Goal: Transaction & Acquisition: Purchase product/service

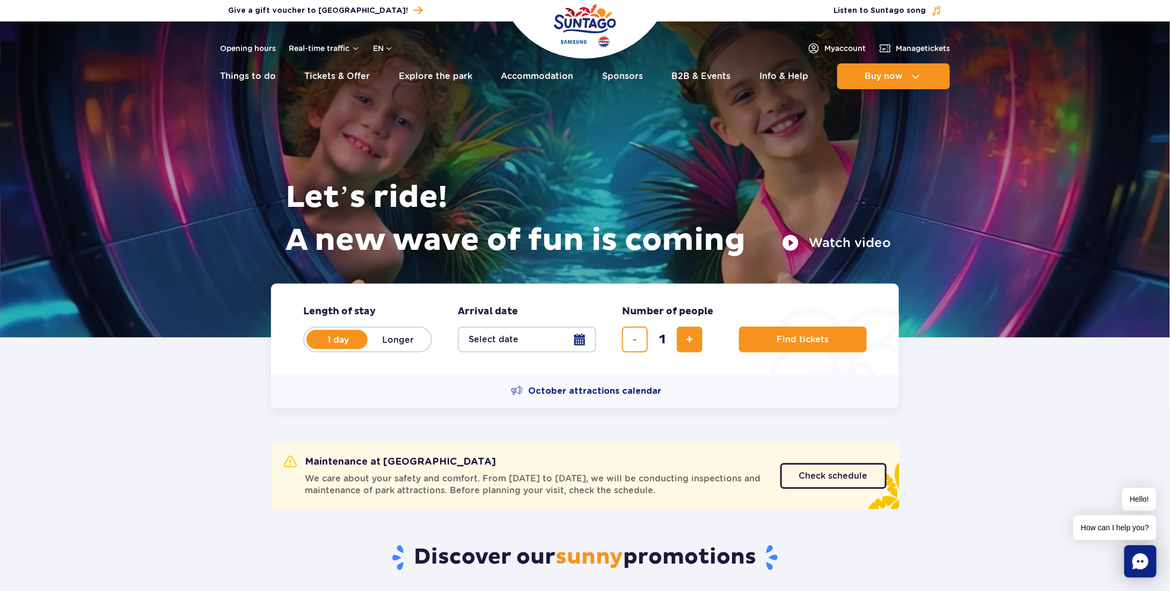
click at [558, 339] on button "Select date" at bounding box center [527, 339] width 139 height 26
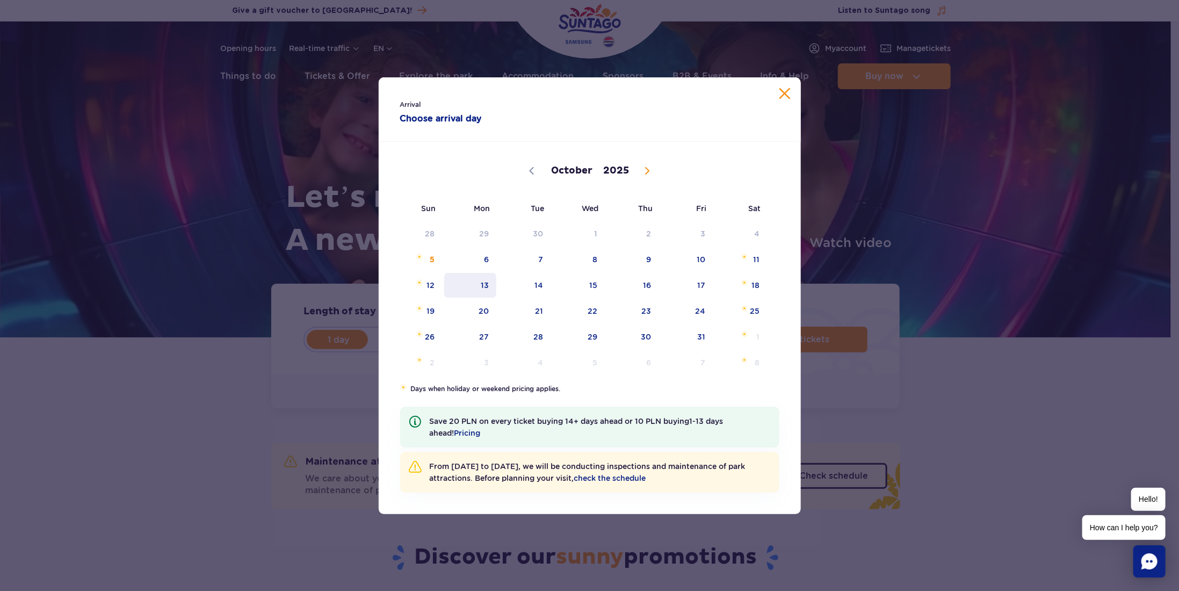
click at [481, 290] on span "13" at bounding box center [470, 285] width 54 height 25
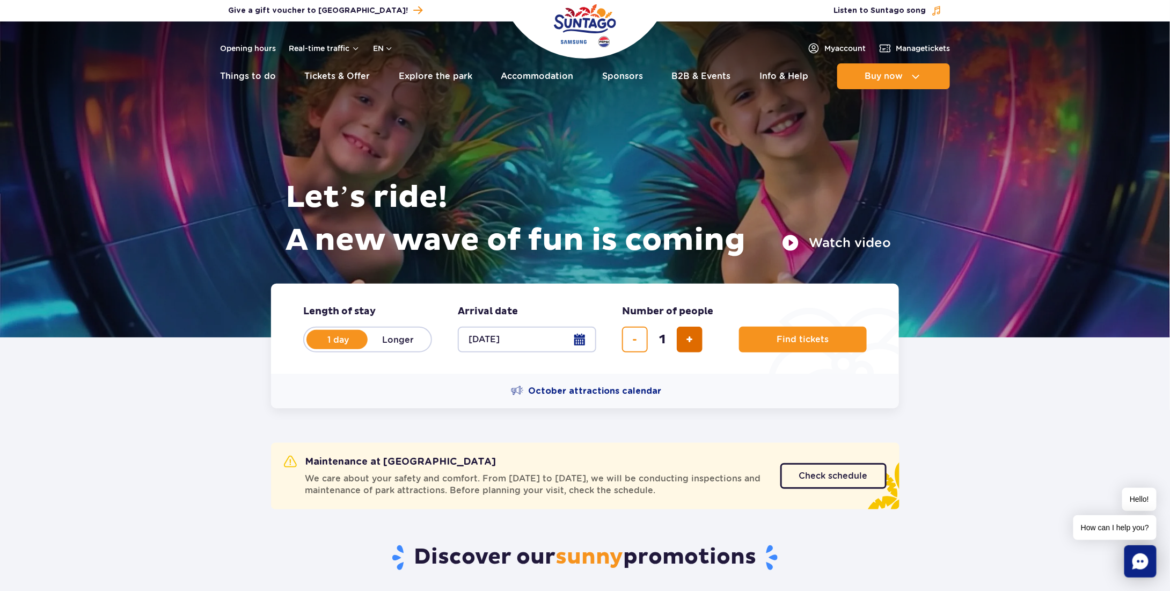
click at [683, 336] on button "add ticket" at bounding box center [690, 339] width 26 height 26
click at [694, 328] on button "add ticket" at bounding box center [690, 339] width 26 height 26
type input "3"
click at [787, 337] on span "Find tickets" at bounding box center [799, 339] width 52 height 10
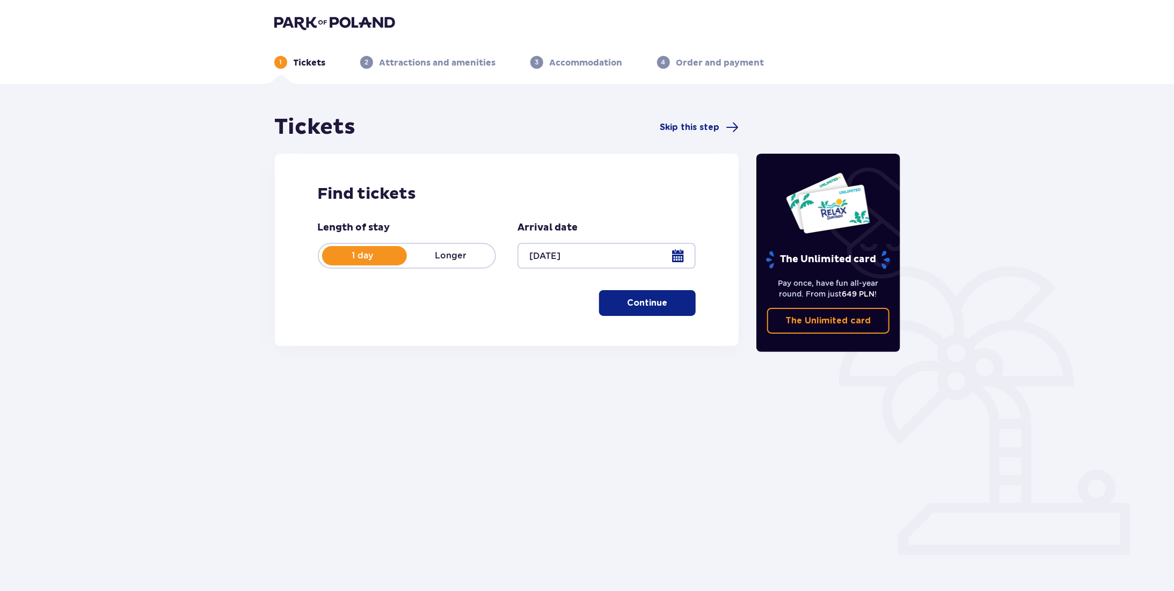
click at [644, 297] on p "Continue" at bounding box center [648, 303] width 40 height 12
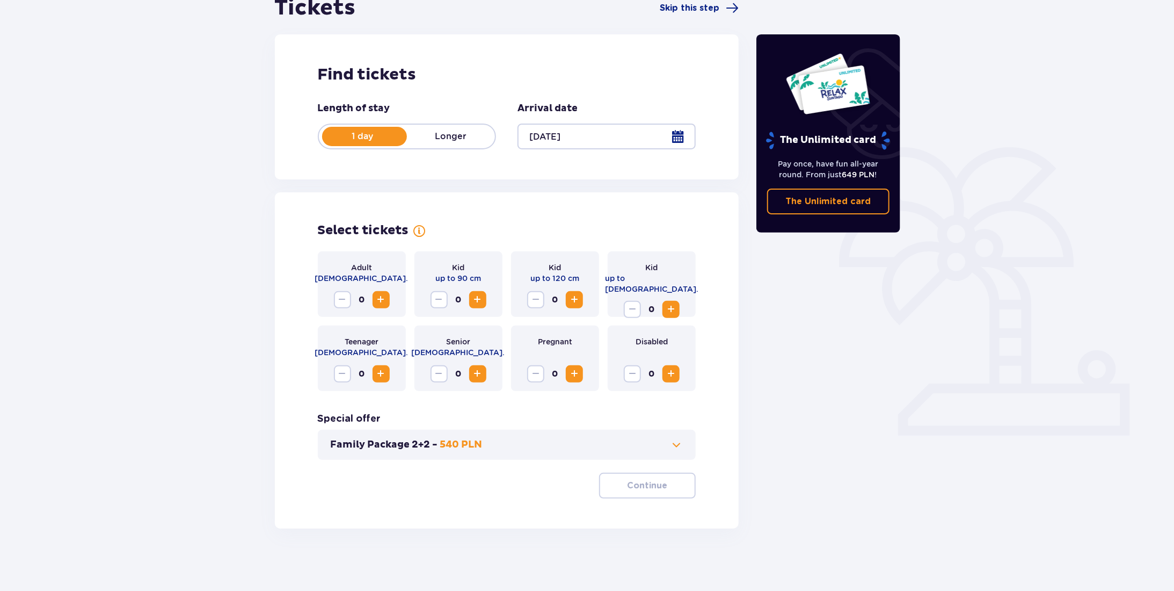
scroll to position [121, 0]
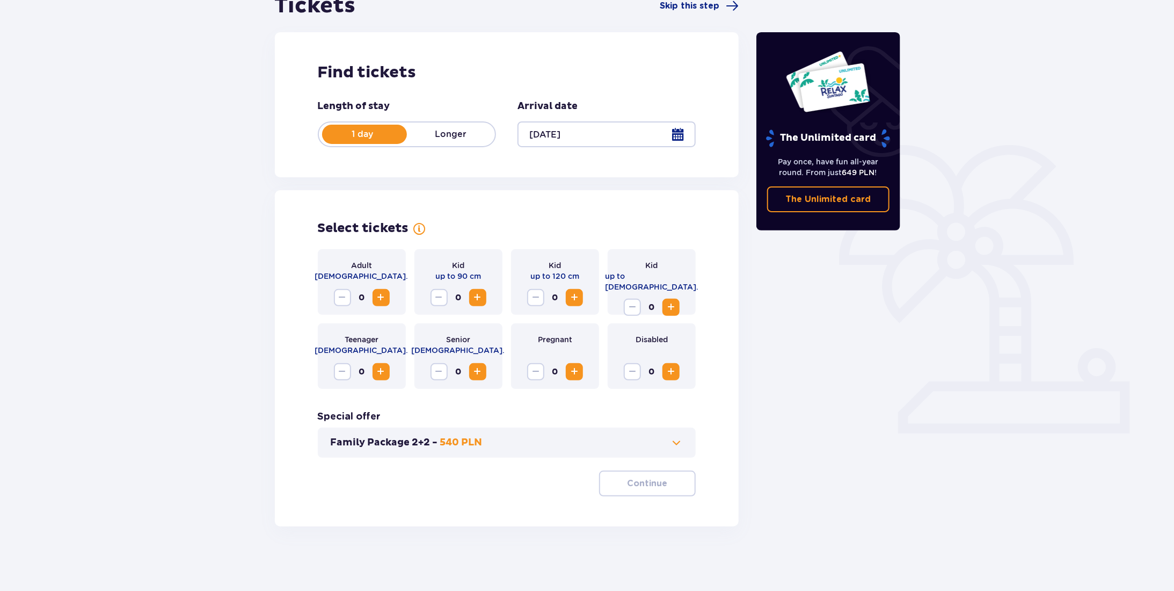
click at [383, 295] on span "Increase" at bounding box center [381, 297] width 13 height 13
click at [381, 299] on span "Increase" at bounding box center [381, 297] width 13 height 13
click at [677, 444] on span at bounding box center [676, 442] width 13 height 13
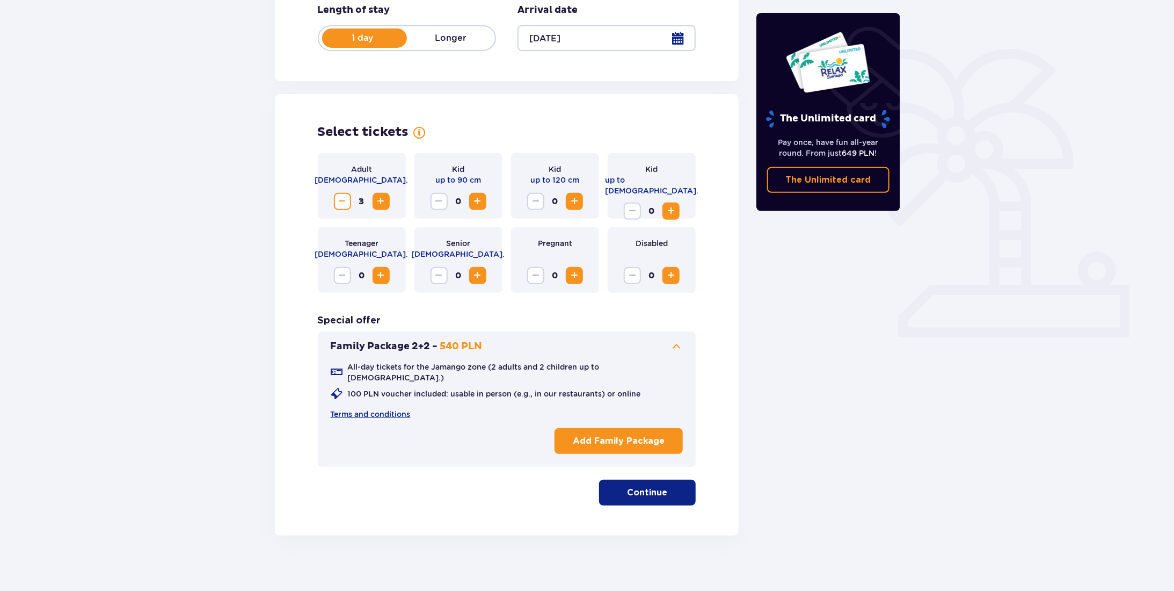
scroll to position [218, 0]
click at [676, 350] on span at bounding box center [676, 345] width 13 height 13
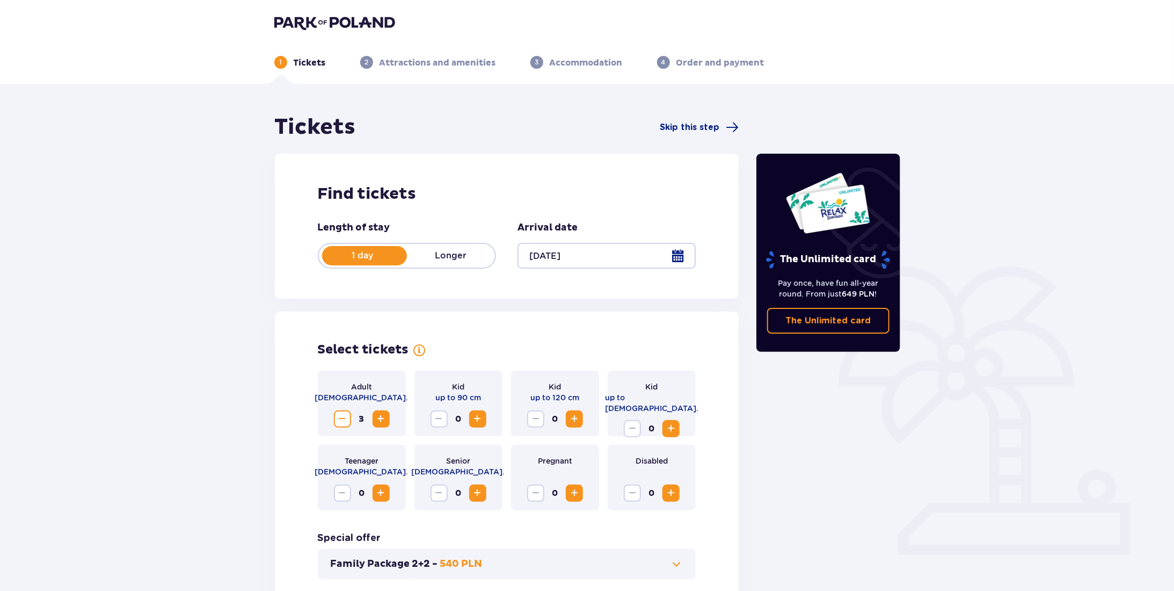
scroll to position [0, 0]
click at [650, 254] on div at bounding box center [607, 256] width 178 height 26
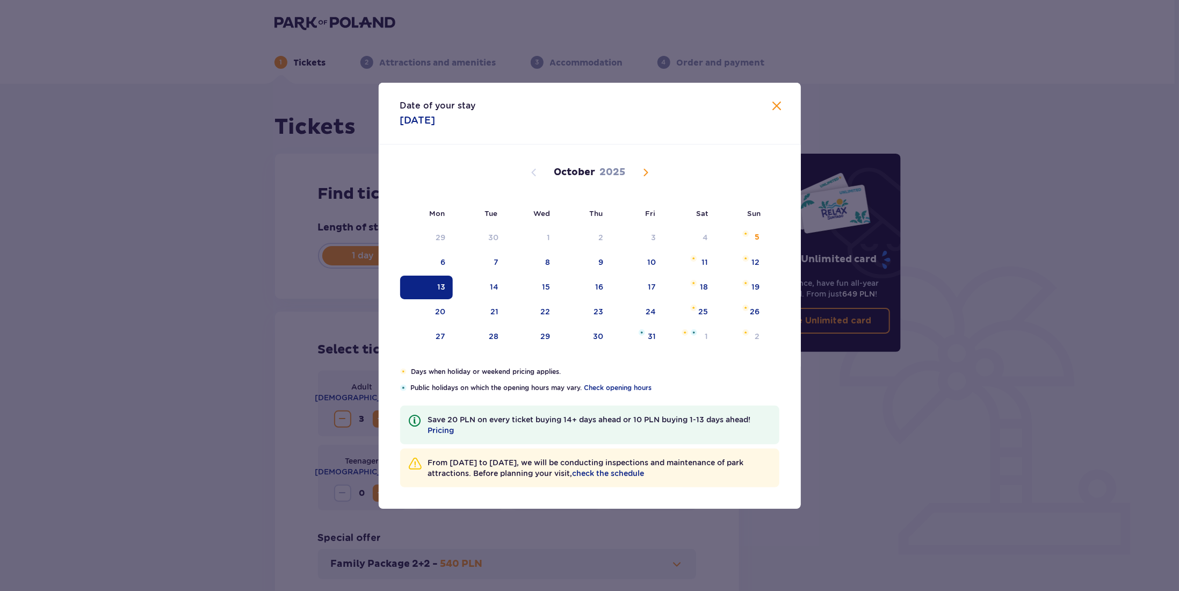
drag, startPoint x: 434, startPoint y: 286, endPoint x: 476, endPoint y: 299, distance: 43.1
click at [435, 286] on div "13" at bounding box center [426, 287] width 53 height 24
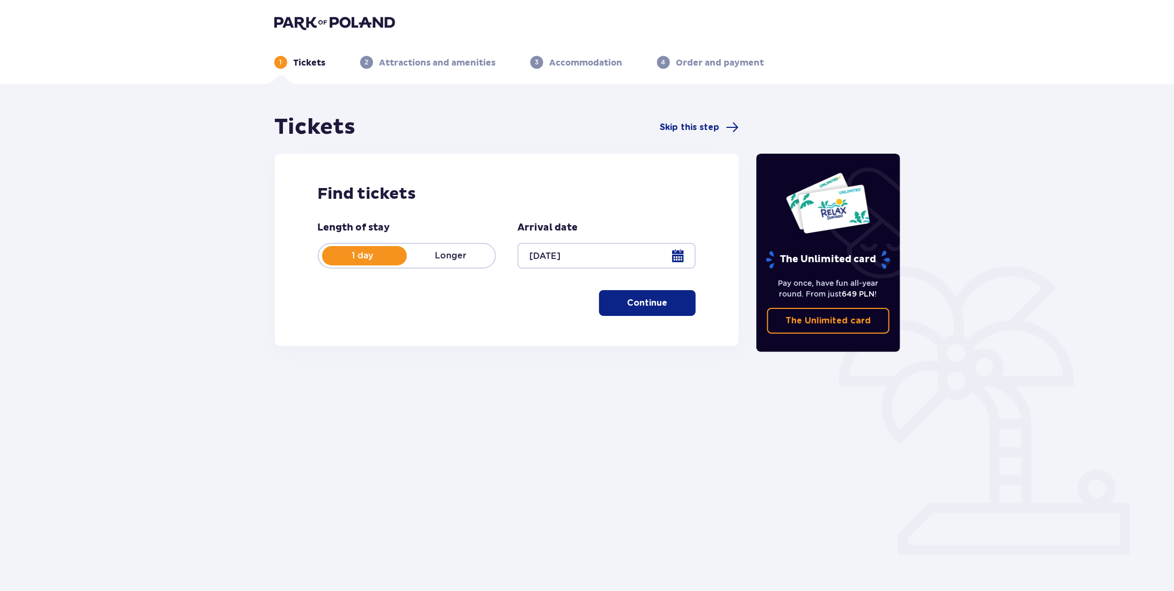
click at [650, 301] on p "Continue" at bounding box center [648, 303] width 40 height 12
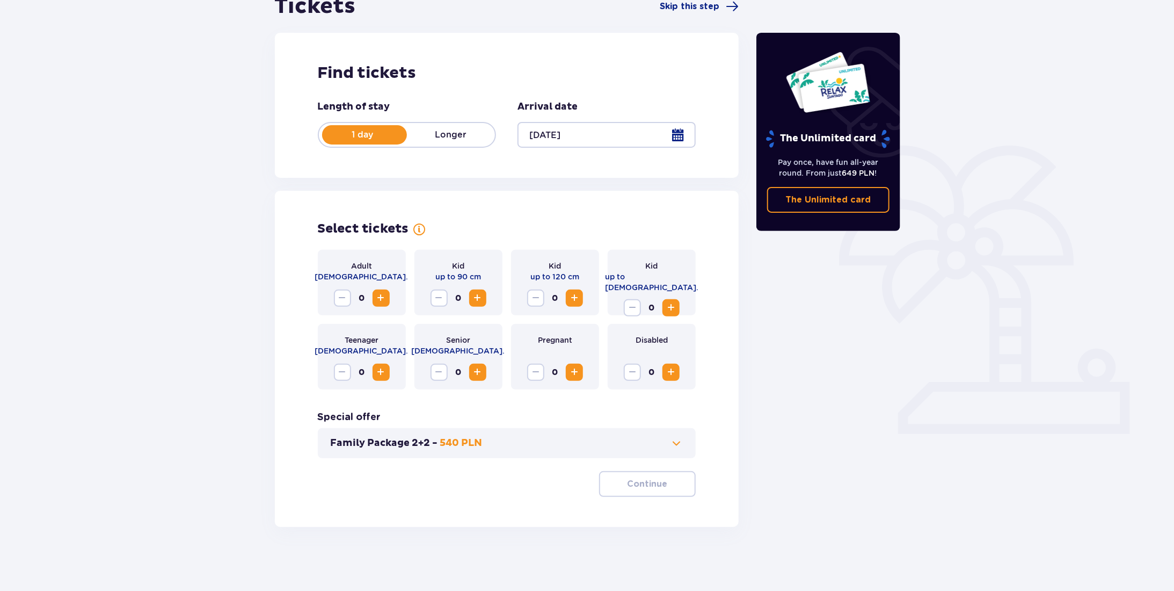
scroll to position [121, 0]
click at [385, 297] on span "Increase" at bounding box center [381, 297] width 13 height 13
click at [385, 298] on span "Increase" at bounding box center [381, 297] width 13 height 13
click at [644, 489] on p "Continue" at bounding box center [648, 483] width 40 height 12
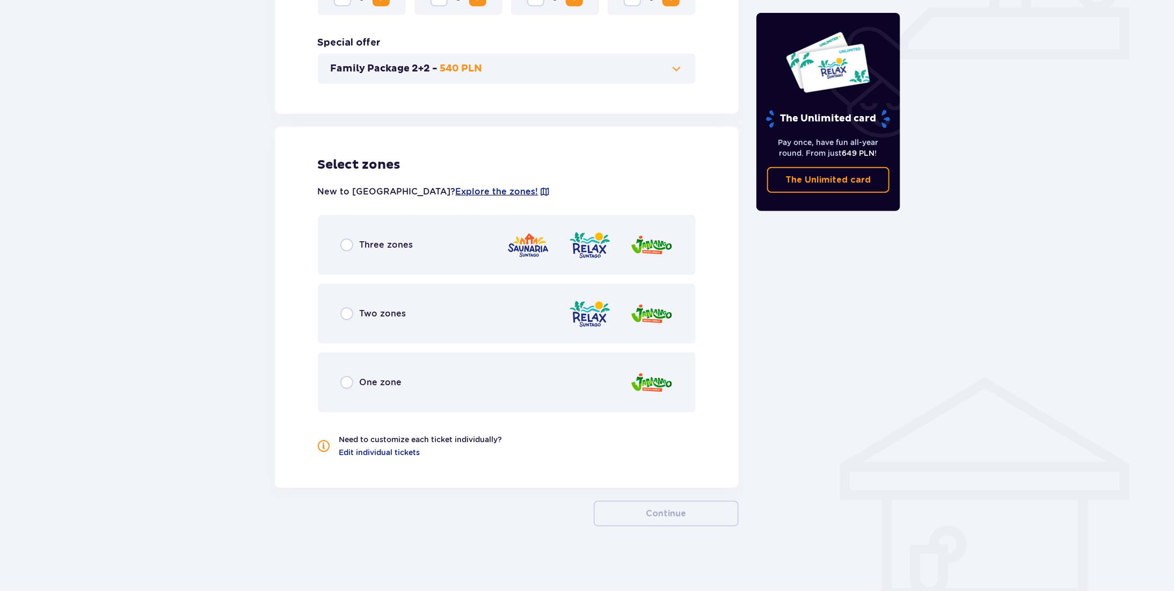
click at [437, 250] on div "Three zones" at bounding box center [507, 245] width 379 height 60
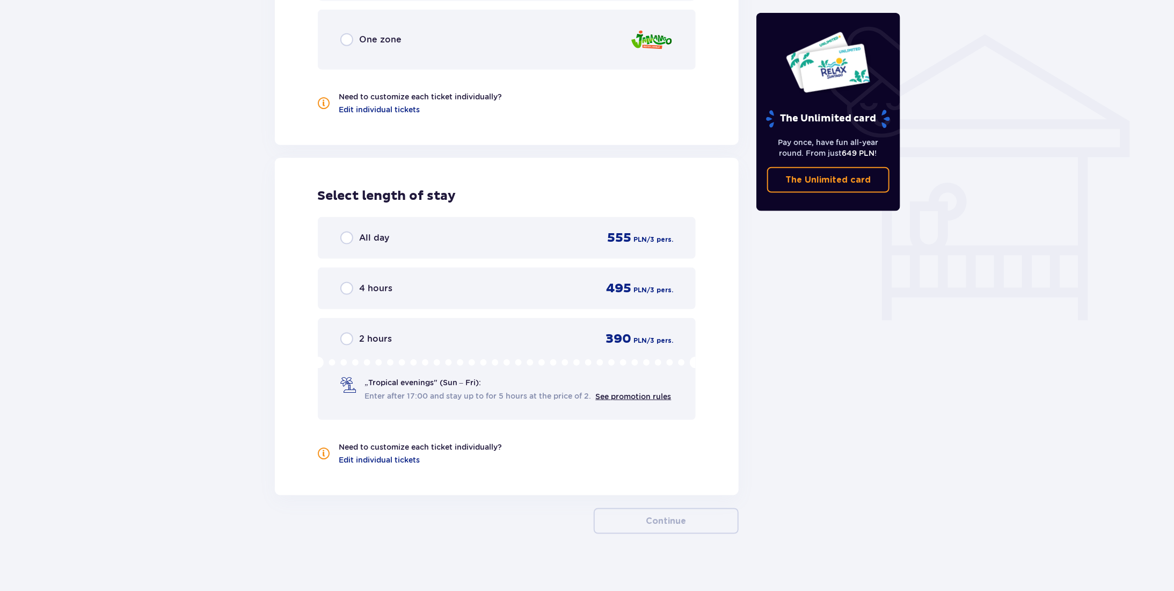
scroll to position [844, 0]
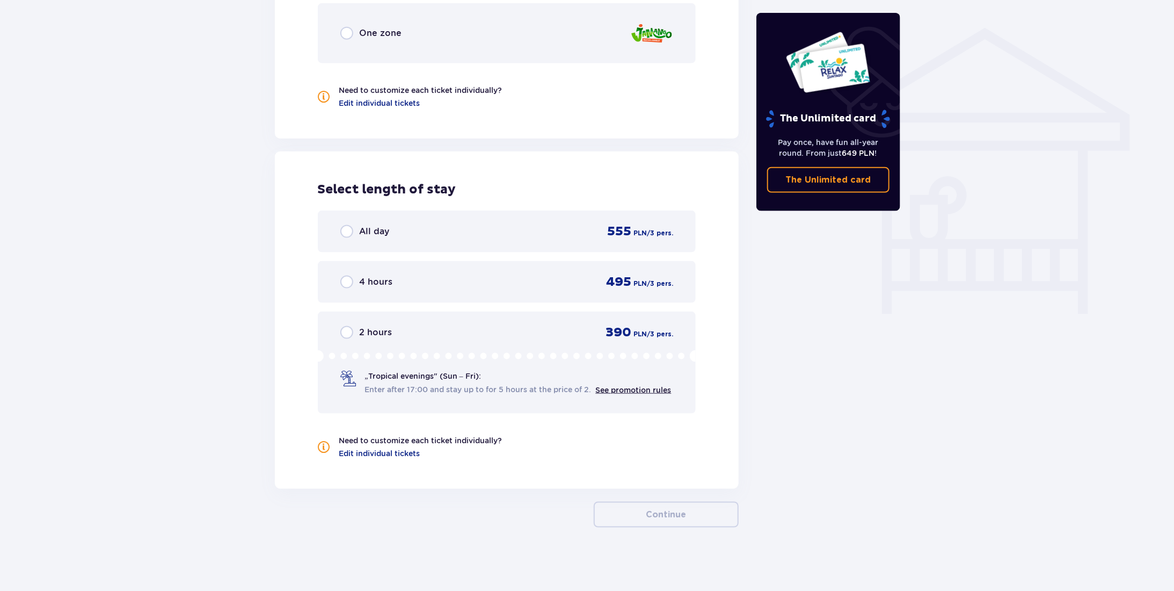
click at [468, 230] on div "All day 555 PLN / 3 pers." at bounding box center [506, 231] width 333 height 16
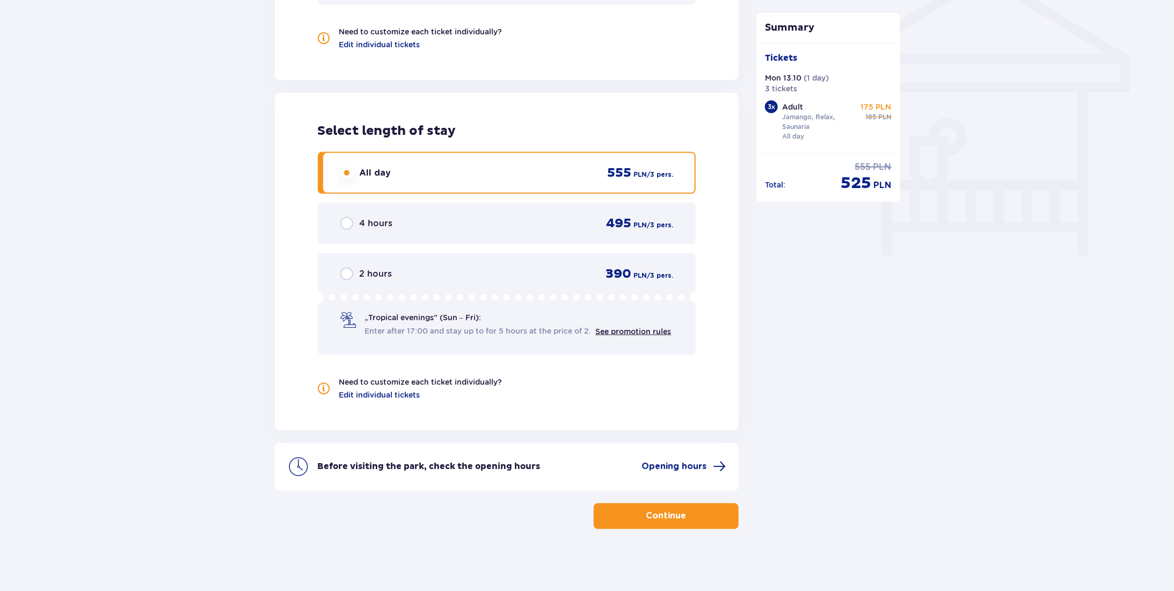
scroll to position [904, 0]
drag, startPoint x: 699, startPoint y: 465, endPoint x: 680, endPoint y: 475, distance: 21.1
click at [680, 475] on div "Before visiting the park, check the opening hours Opening hours" at bounding box center [507, 464] width 464 height 47
click at [682, 460] on span "Opening hours" at bounding box center [674, 465] width 65 height 12
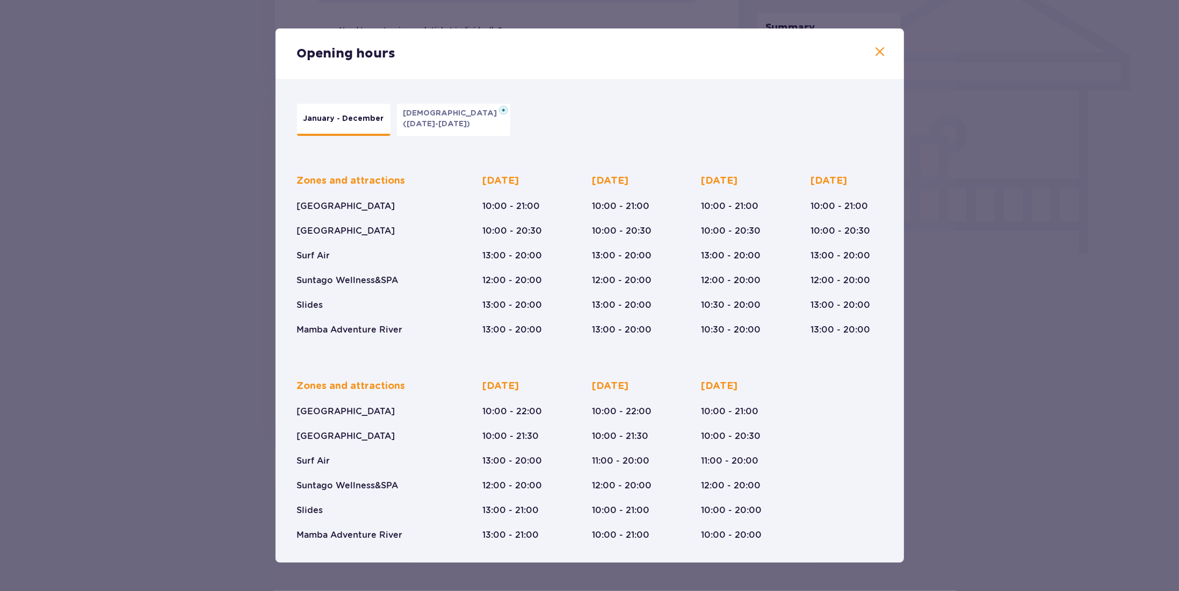
click at [877, 50] on span at bounding box center [880, 52] width 13 height 13
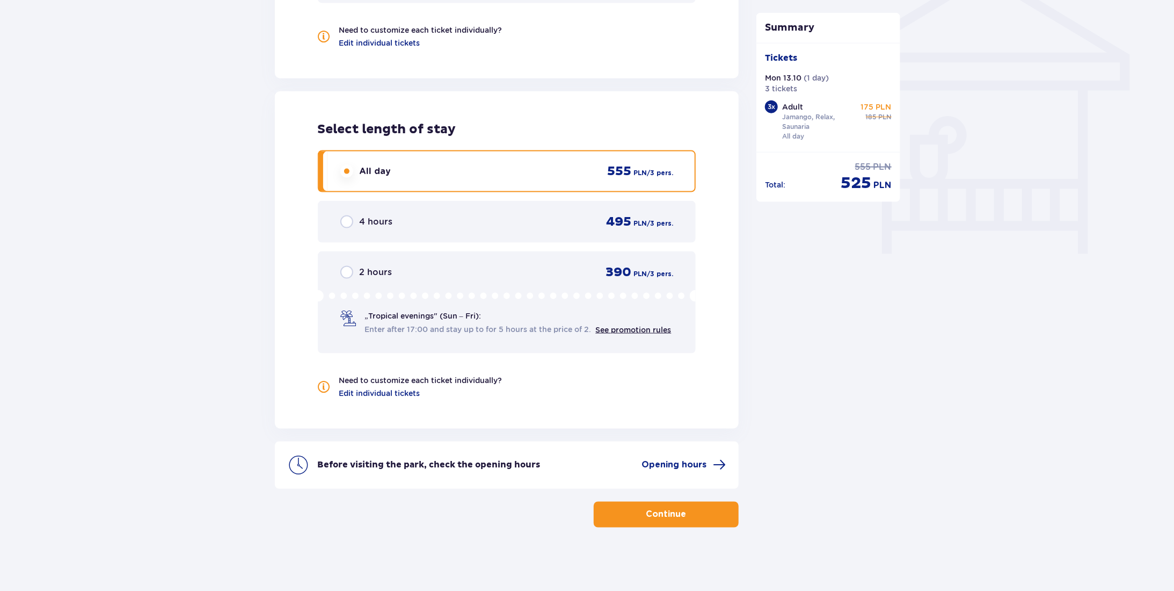
click at [658, 521] on button "Continue" at bounding box center [666, 514] width 145 height 26
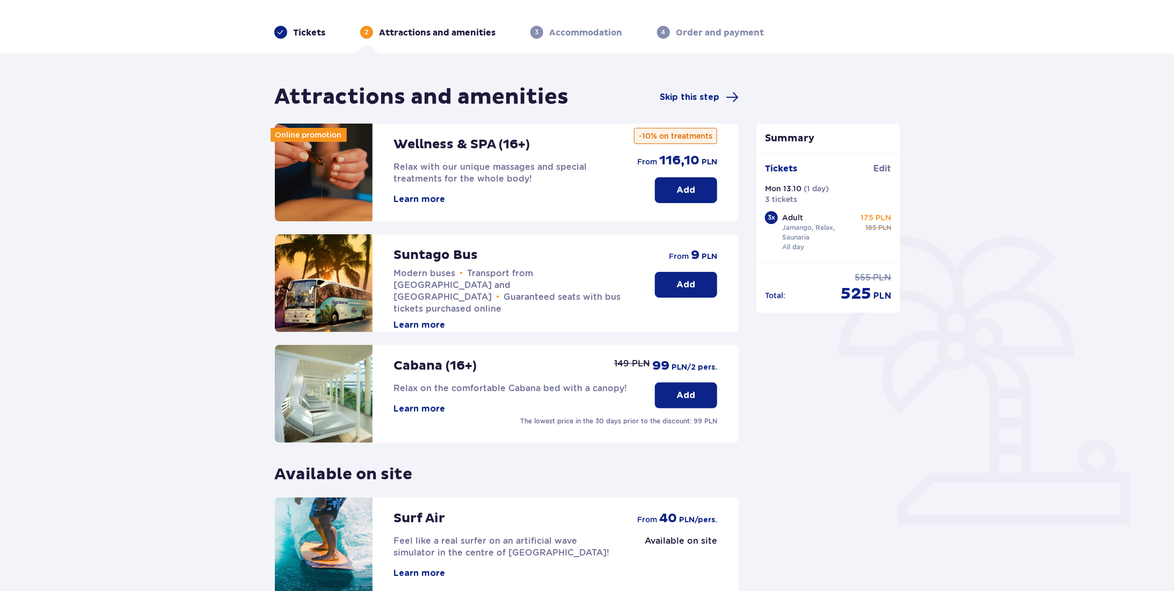
scroll to position [137, 0]
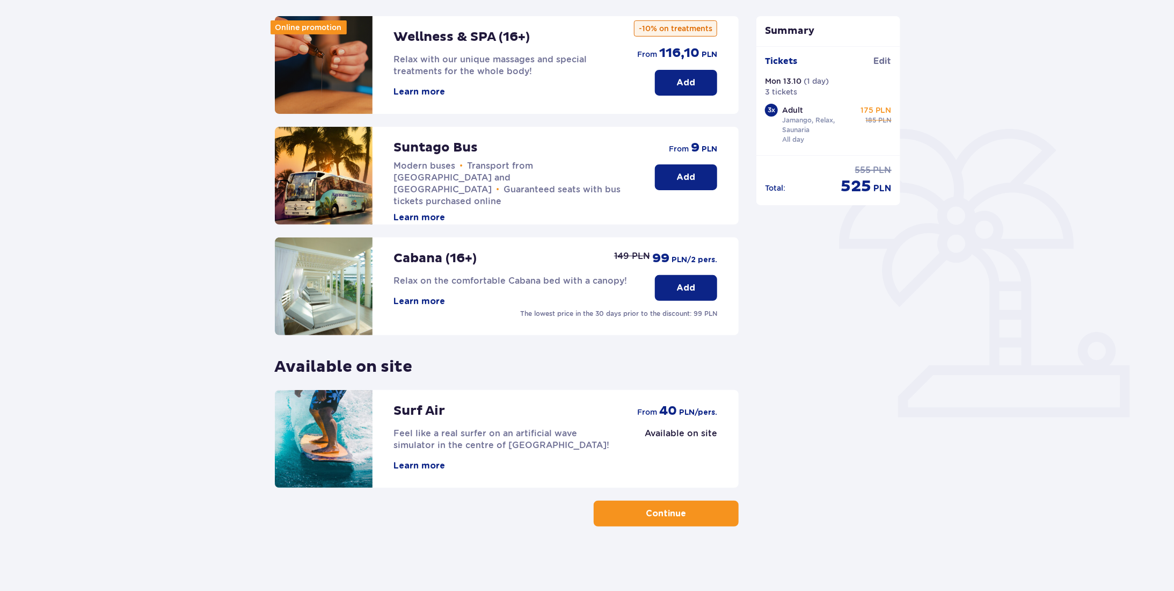
click at [671, 515] on p "Continue" at bounding box center [666, 513] width 40 height 12
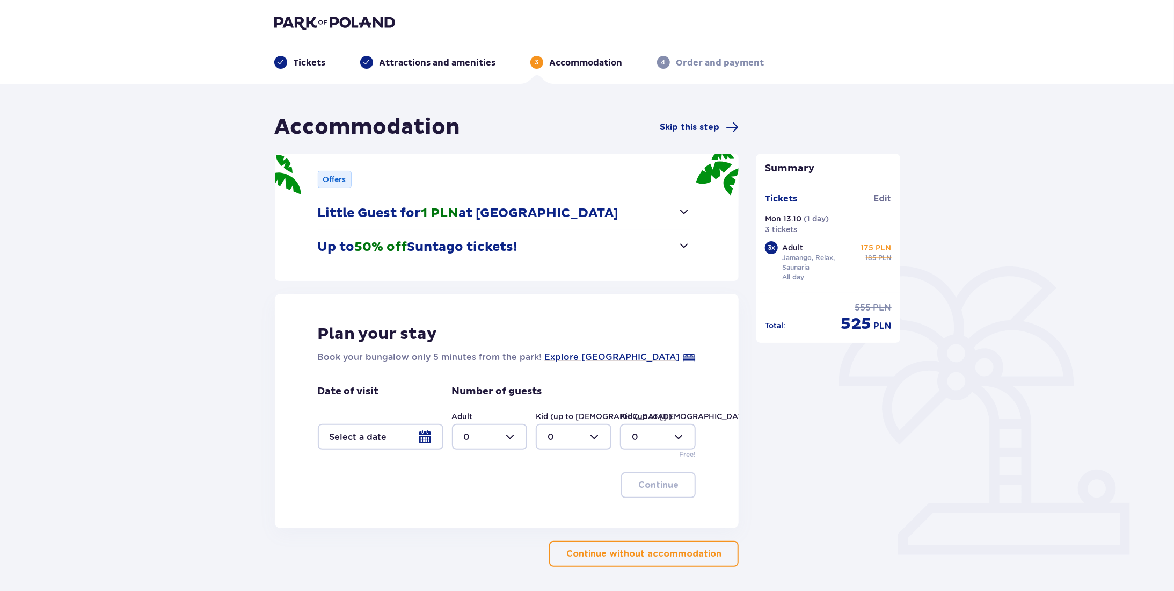
click at [674, 201] on button "Little Guest for 1 PLN at Suntago Village" at bounding box center [504, 213] width 373 height 33
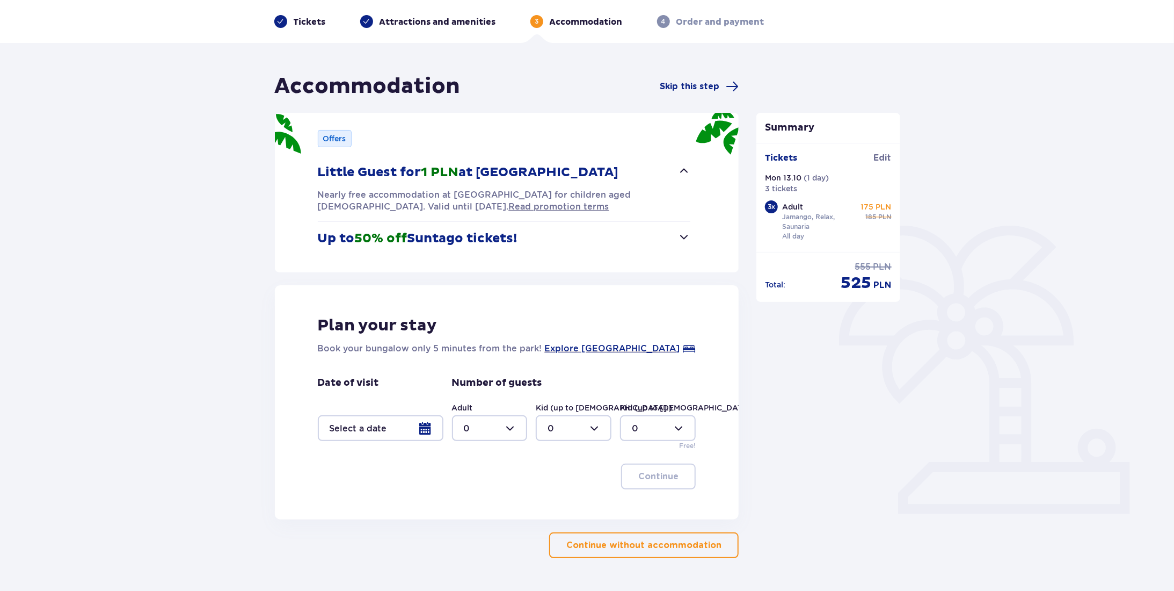
scroll to position [71, 0]
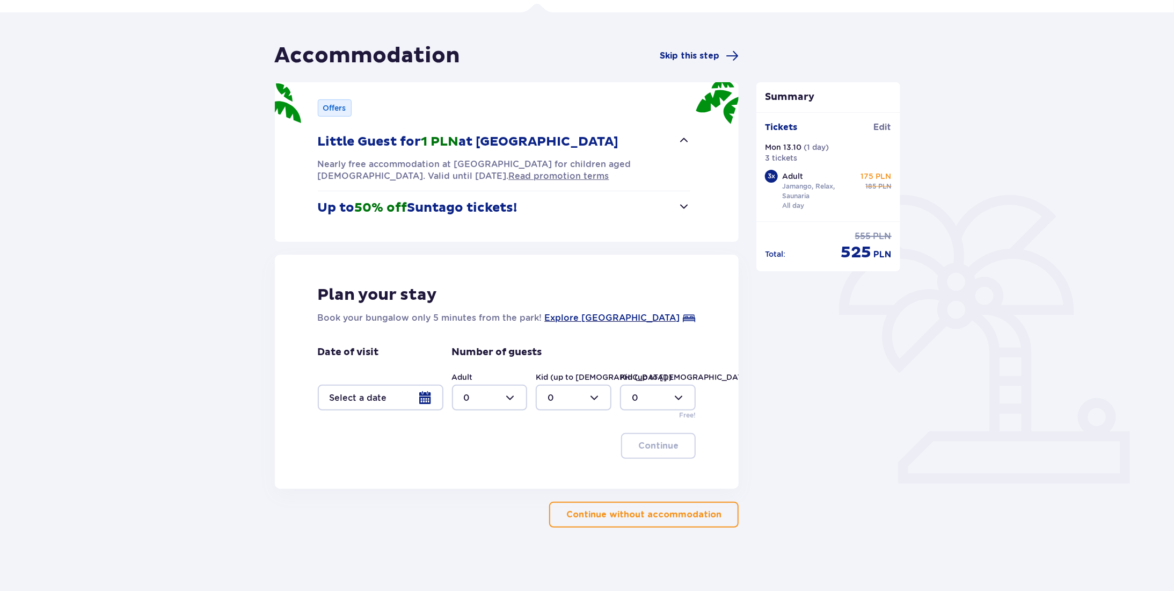
click at [669, 510] on p "Continue without accommodation" at bounding box center [643, 514] width 155 height 12
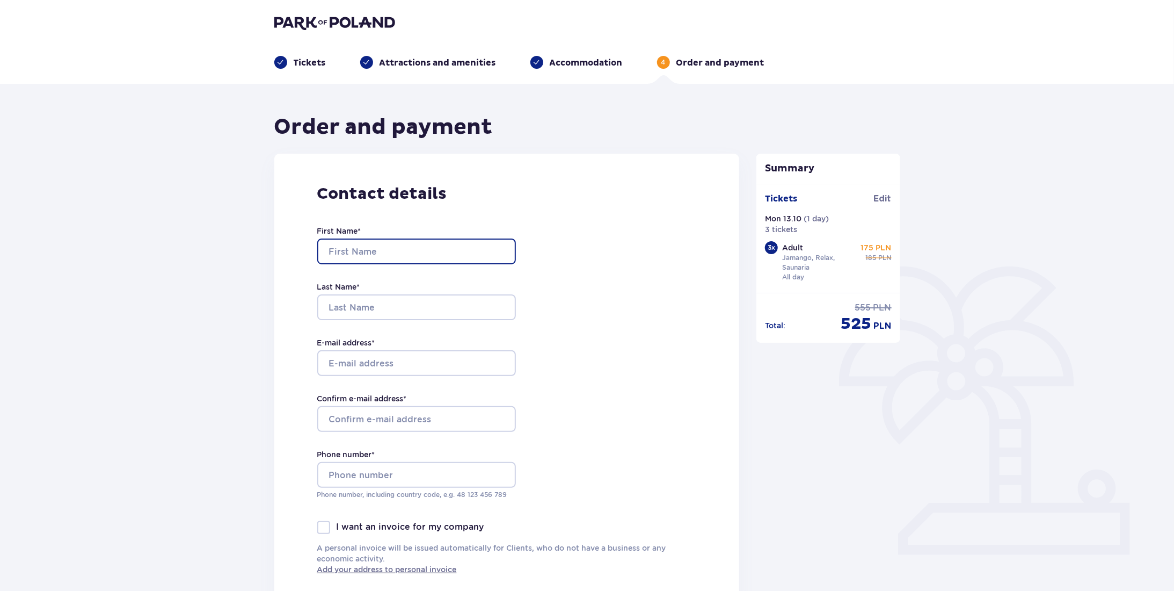
click at [419, 240] on input "First Name *" at bounding box center [416, 251] width 199 height 26
type input "Miguel"
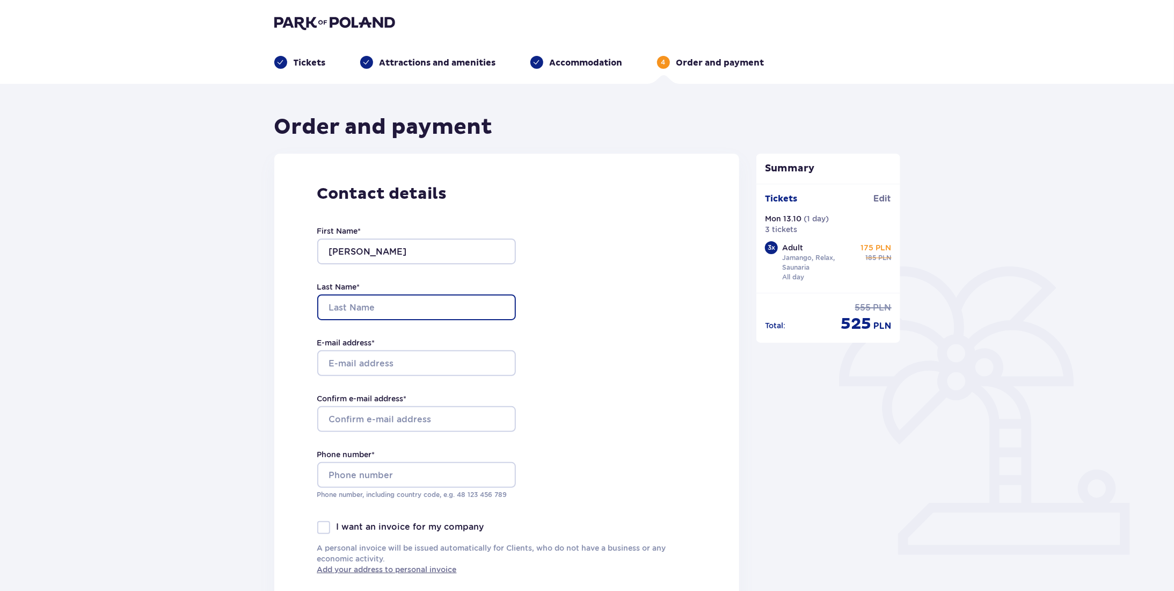
click at [390, 301] on input "Last Name *" at bounding box center [416, 307] width 199 height 26
type input "Moreton"
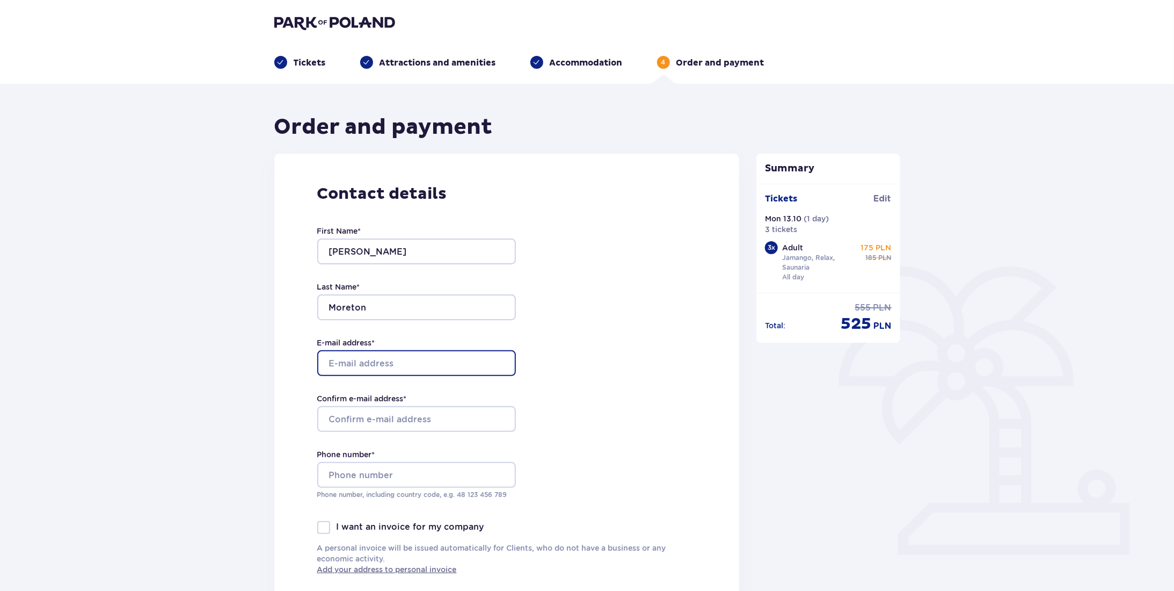
click at [389, 366] on input "E-mail address *" at bounding box center [416, 363] width 199 height 26
click at [357, 361] on input "schulzmoreton@gmail.com" at bounding box center [416, 363] width 199 height 26
type input "schulzmoreton@gmail.com"
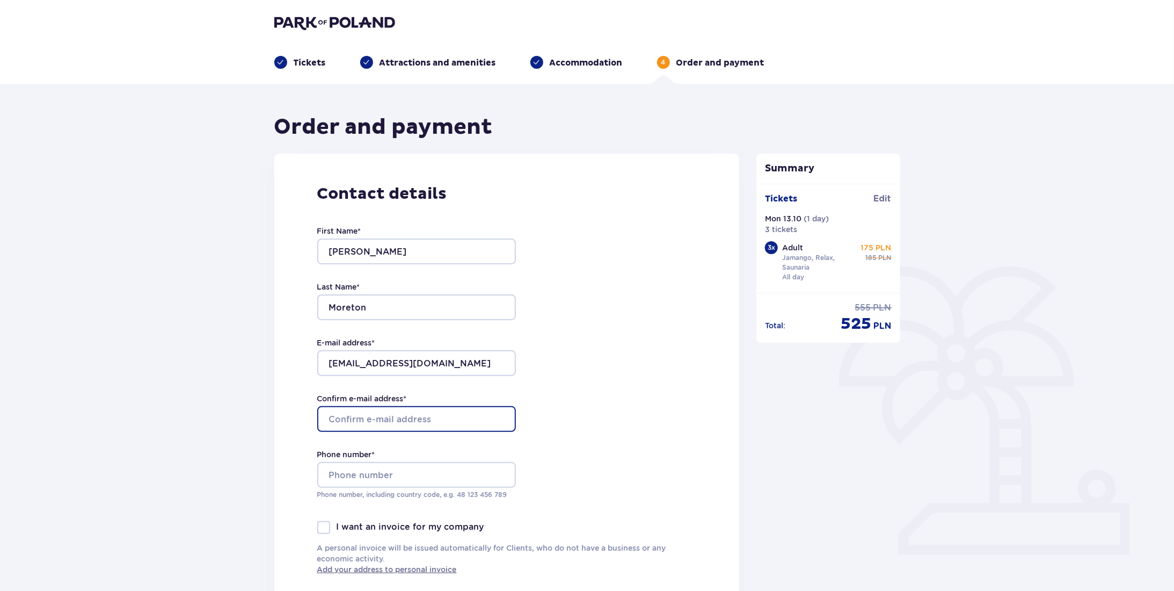
click at [370, 417] on input "Confirm e-mail address *" at bounding box center [416, 419] width 199 height 26
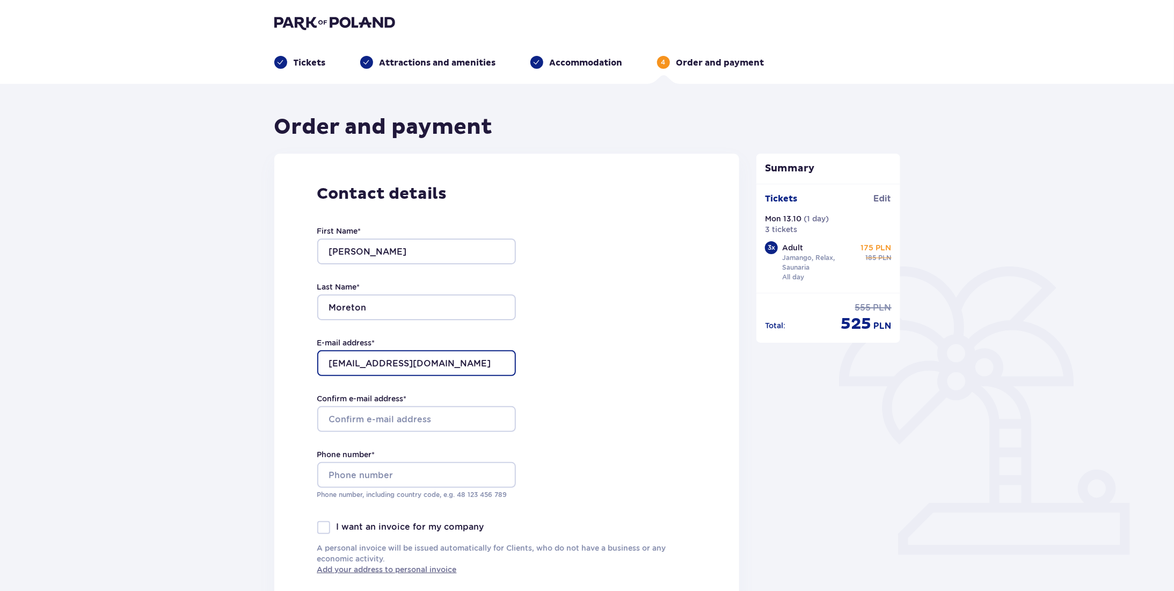
click at [385, 368] on input "schulzmoreton@gmail.com" at bounding box center [416, 363] width 199 height 26
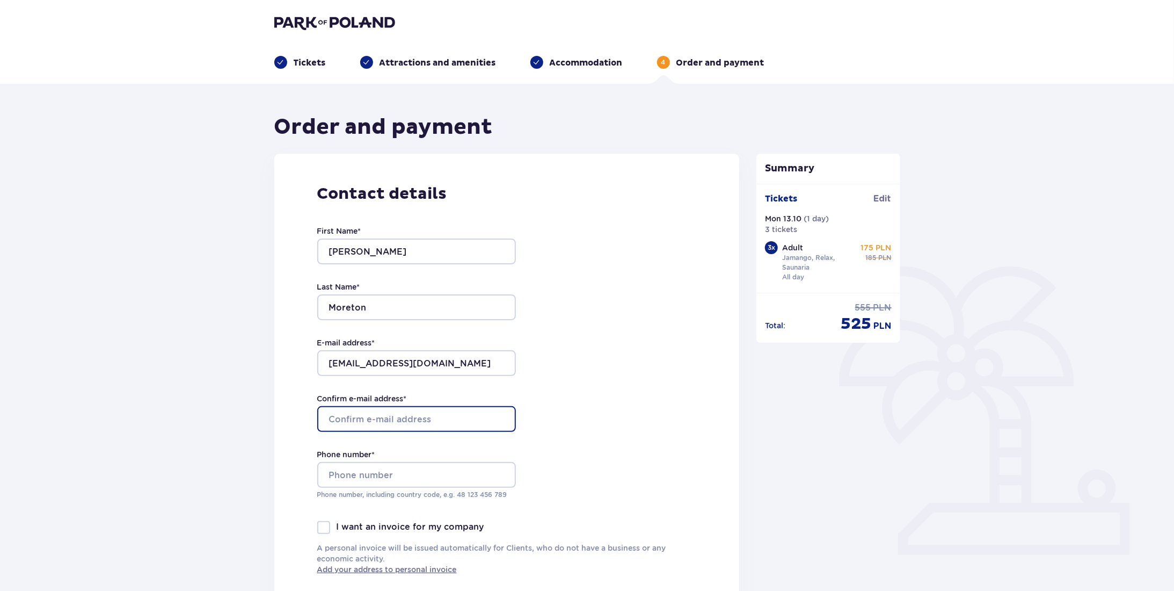
click at [349, 419] on input "Confirm e-mail address *" at bounding box center [416, 419] width 199 height 26
paste input "schulzmoreton@gmail.com"
type input "schulzmoreton@gmail.com"
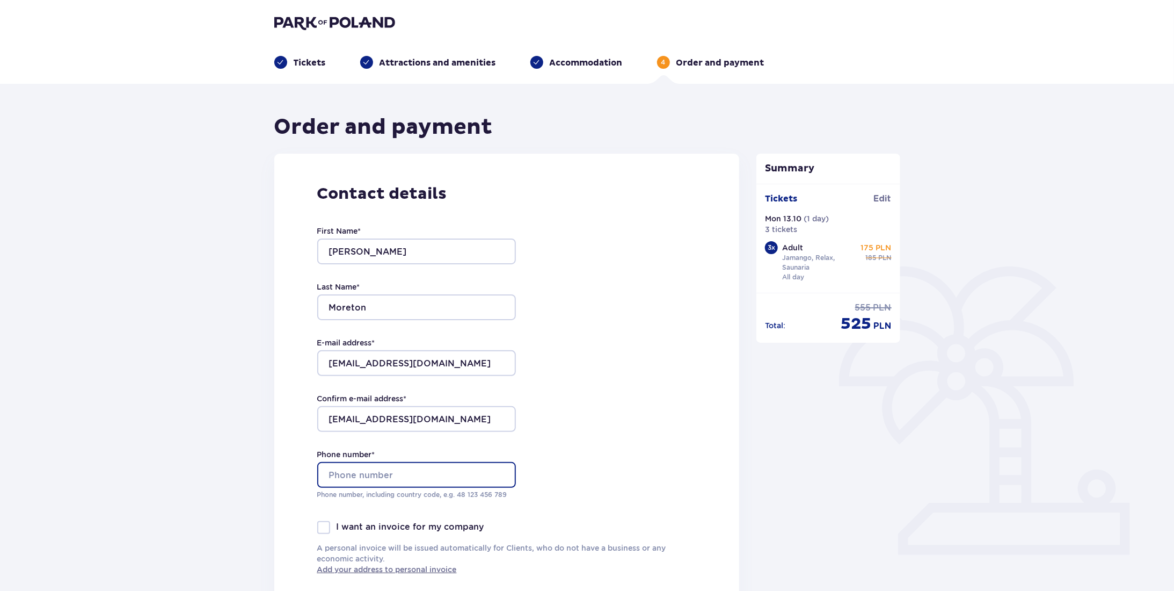
click at [424, 463] on input "Phone number *" at bounding box center [416, 475] width 199 height 26
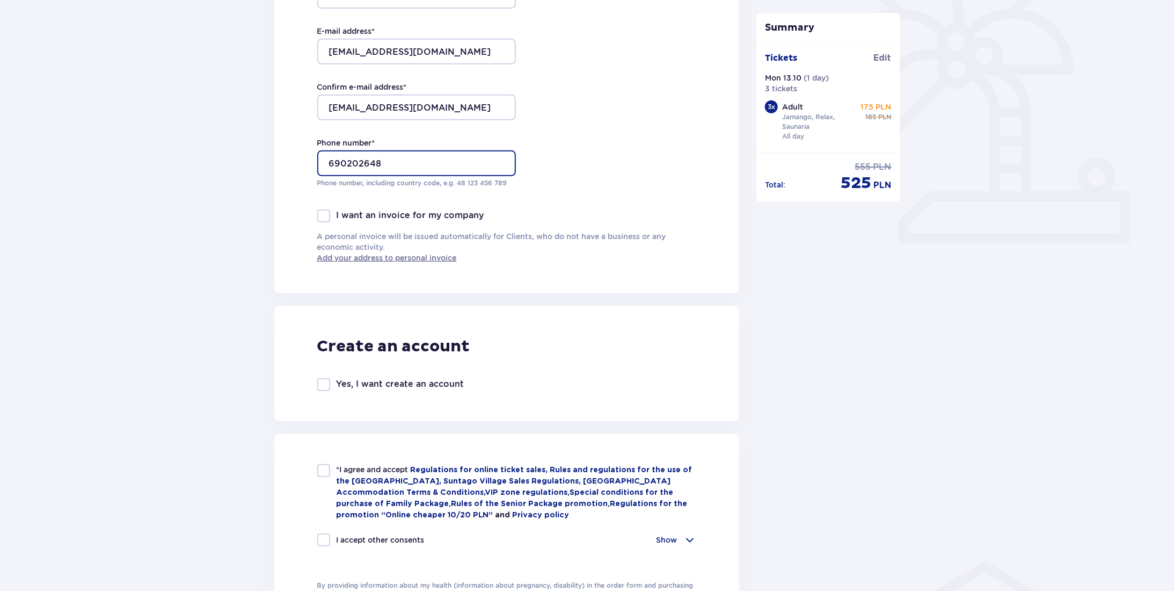
scroll to position [376, 0]
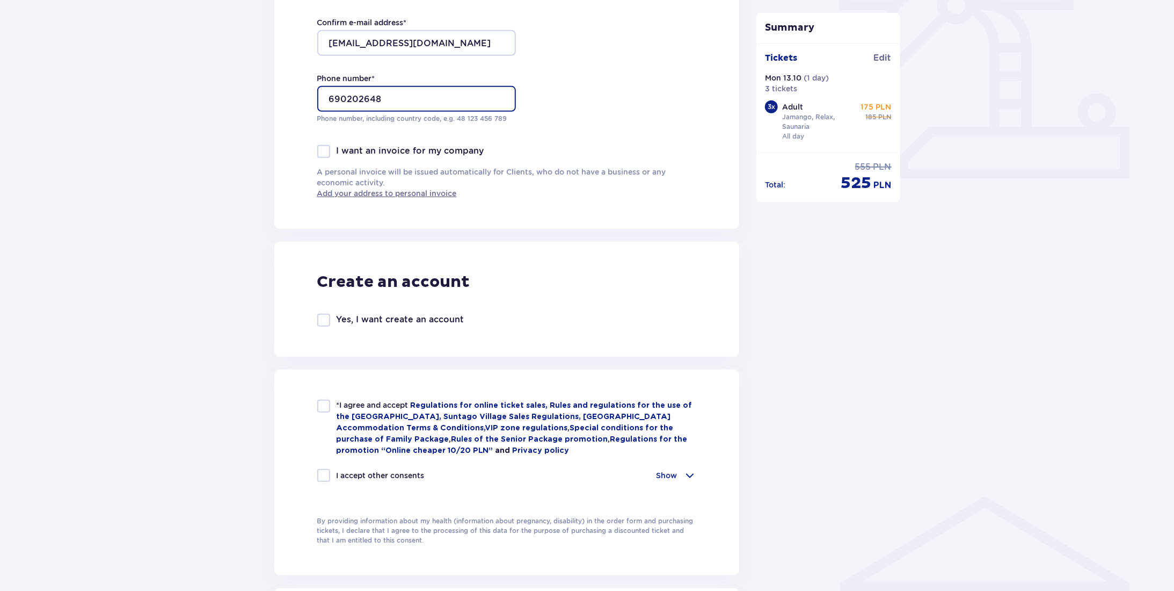
type input "690202648"
click at [322, 403] on div at bounding box center [323, 405] width 13 height 13
checkbox input "true"
click at [315, 481] on div "*I agree and accept Regulations for online ticket sales, Rules and regulations …" at bounding box center [506, 472] width 465 height 206
click at [323, 465] on div "*I agree and accept Regulations for online ticket sales, Rules and regulations …" at bounding box center [507, 446] width 380 height 95
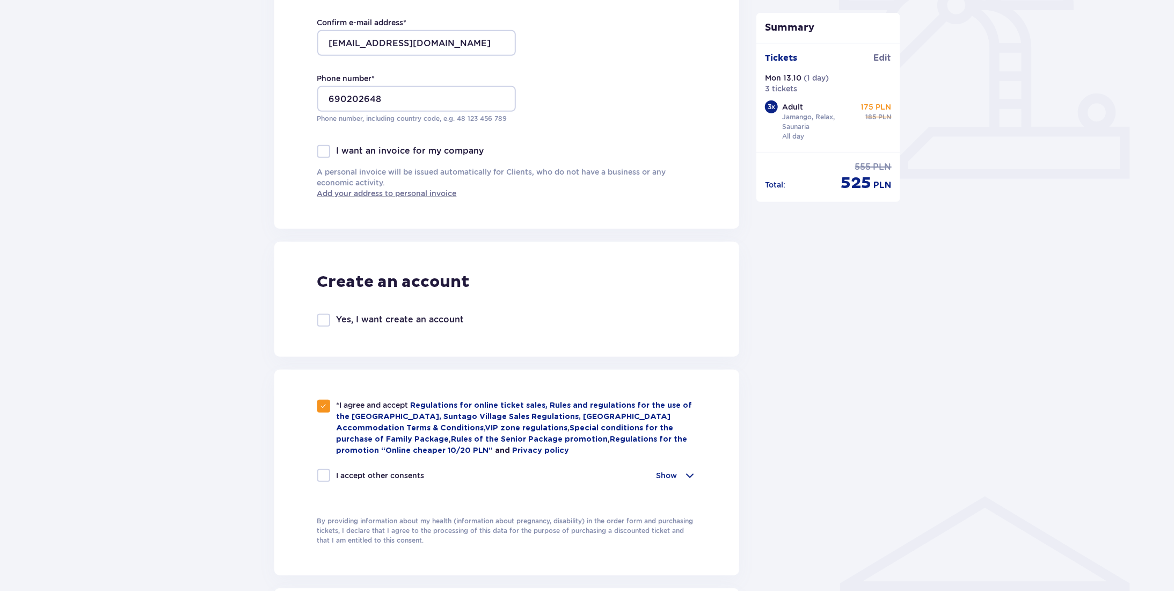
click at [686, 470] on span at bounding box center [689, 475] width 13 height 13
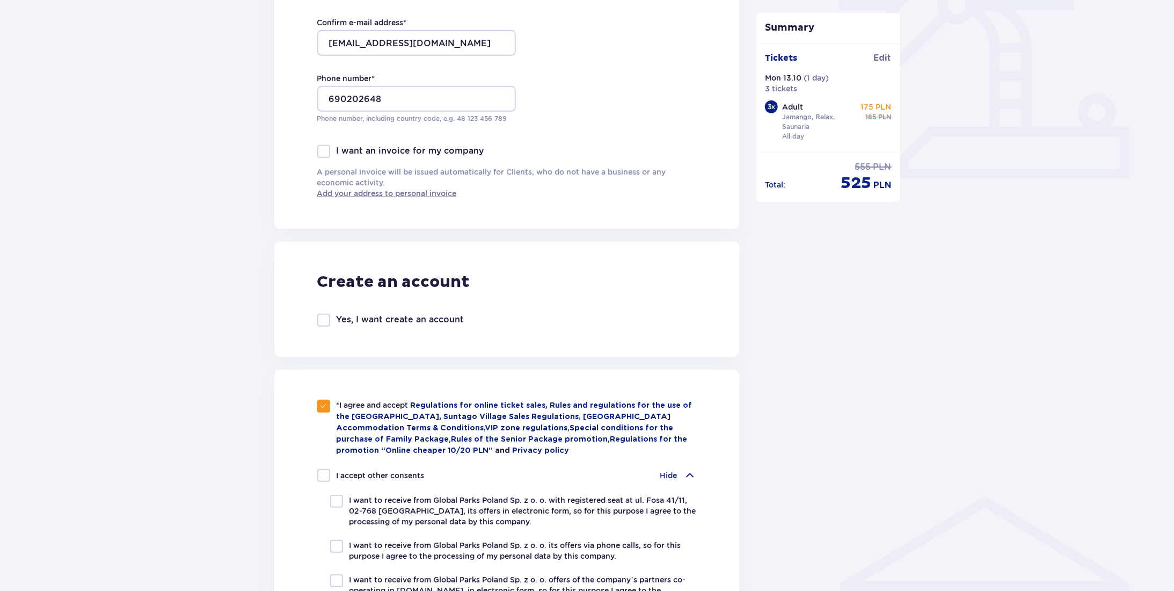
click at [678, 461] on div "*I agree and accept Regulations for online ticket sales, Rules and regulations …" at bounding box center [507, 564] width 380 height 331
click at [679, 461] on div "*I agree and accept Regulations for online ticket sales, Rules and regulations …" at bounding box center [507, 564] width 380 height 331
click at [693, 473] on span at bounding box center [689, 475] width 13 height 13
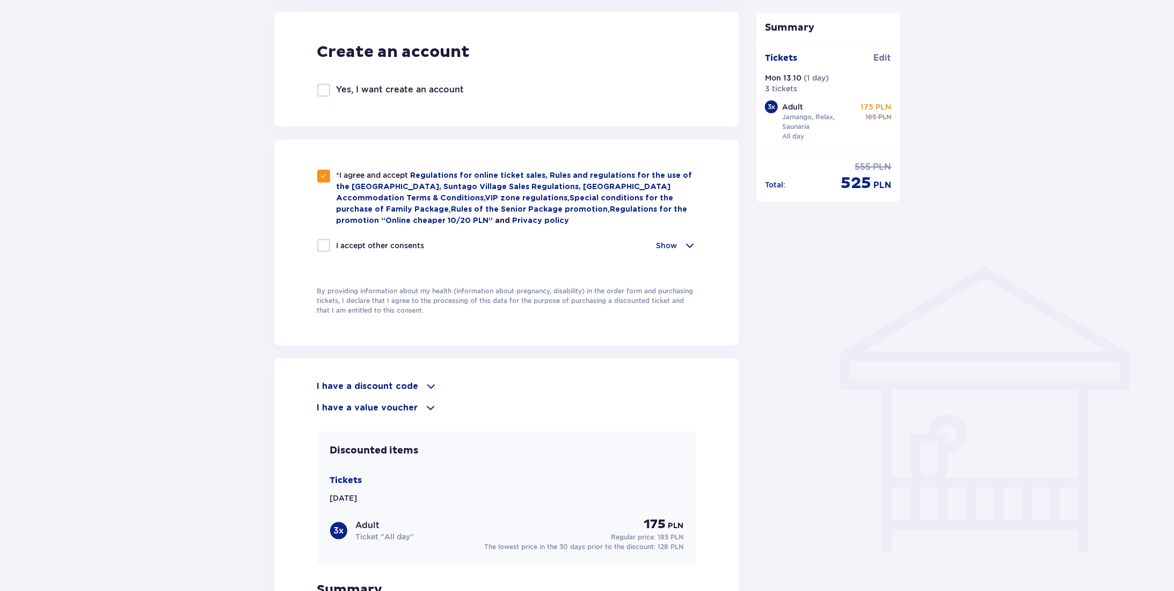
scroll to position [805, 0]
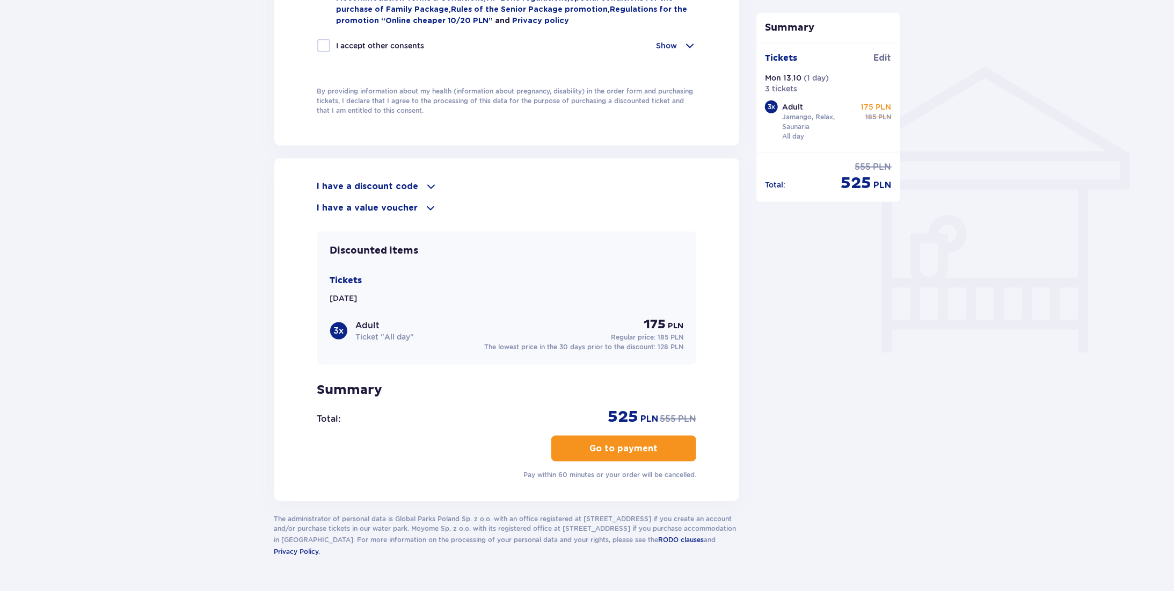
click at [671, 439] on button "Go to payment" at bounding box center [623, 448] width 145 height 26
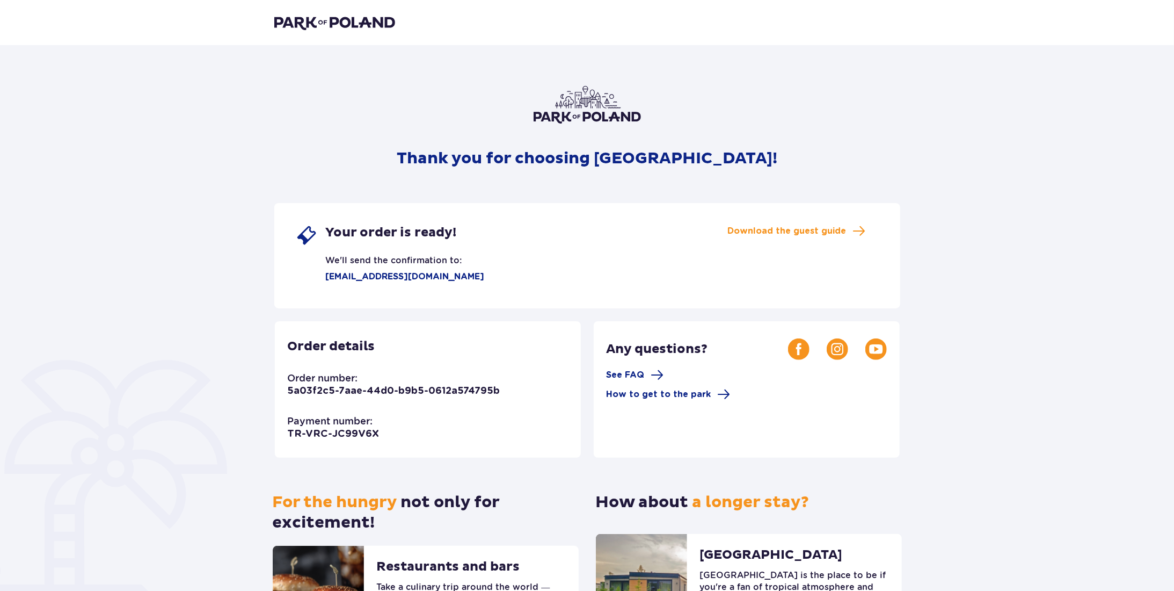
click at [582, 99] on img at bounding box center [587, 105] width 107 height 38
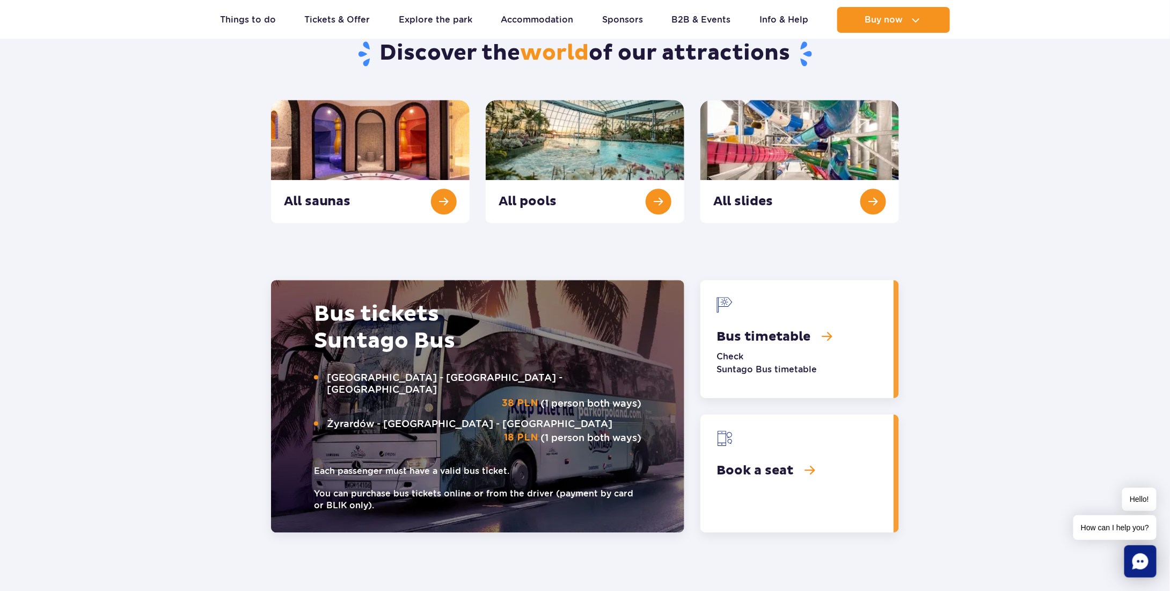
scroll to position [1396, 0]
